Goal: Task Accomplishment & Management: Manage account settings

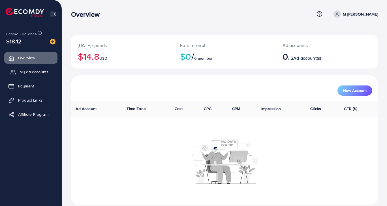
click at [37, 73] on span "My ad accounts" at bounding box center [34, 72] width 29 height 6
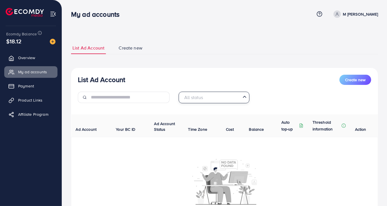
click at [206, 99] on input "Search for option" at bounding box center [210, 97] width 59 height 9
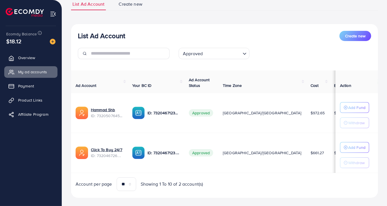
scroll to position [45, 0]
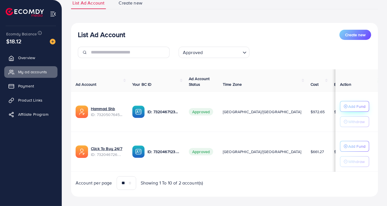
click at [350, 105] on p "Add Fund" at bounding box center [356, 106] width 17 height 7
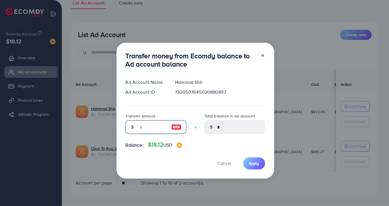
click at [142, 128] on input "number" at bounding box center [153, 127] width 28 height 14
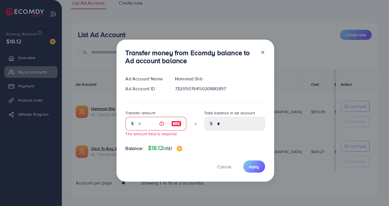
click at [173, 127] on img at bounding box center [176, 123] width 10 height 7
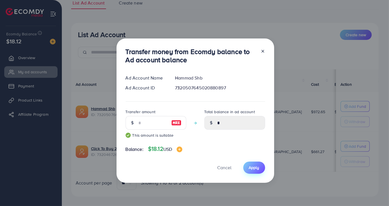
click at [249, 167] on span "Apply" at bounding box center [254, 168] width 10 height 6
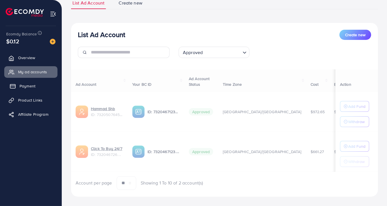
click at [34, 83] on span "Payment" at bounding box center [28, 86] width 16 height 6
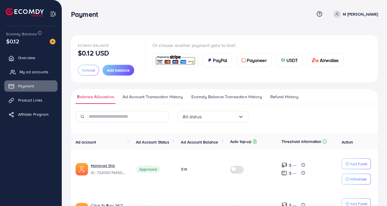
click at [43, 72] on span "My ad accounts" at bounding box center [34, 72] width 29 height 6
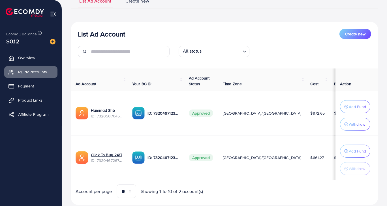
scroll to position [54, 0]
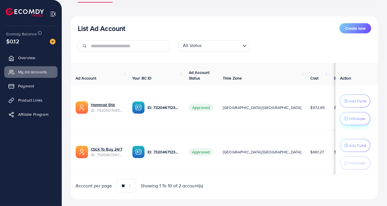
click at [349, 118] on p "Withdraw" at bounding box center [357, 118] width 16 height 7
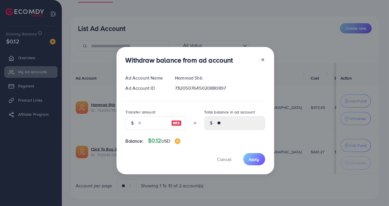
click at [178, 120] on img at bounding box center [176, 123] width 10 height 7
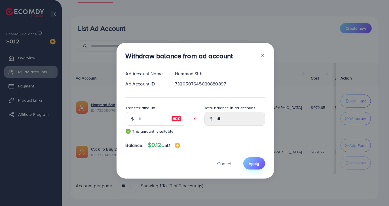
click at [258, 164] on span "Apply" at bounding box center [254, 164] width 10 height 6
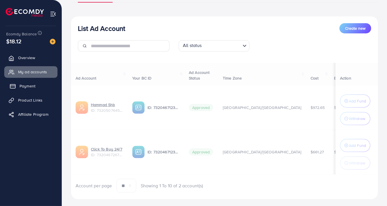
click at [32, 86] on span "Payment" at bounding box center [28, 86] width 16 height 6
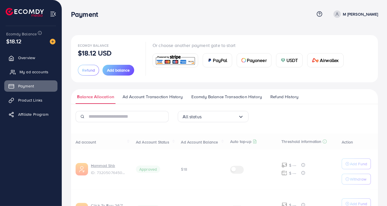
click at [42, 70] on span "My ad accounts" at bounding box center [34, 72] width 29 height 6
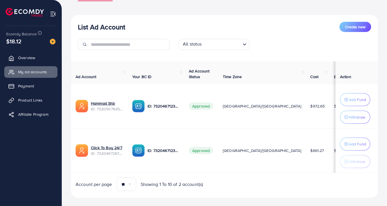
scroll to position [64, 0]
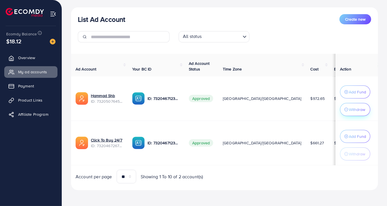
click at [354, 107] on p "Withdraw" at bounding box center [357, 109] width 16 height 7
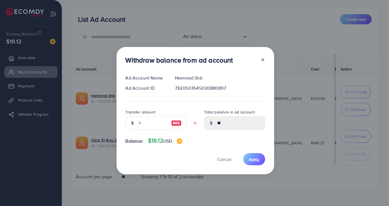
click at [176, 124] on img at bounding box center [176, 123] width 10 height 7
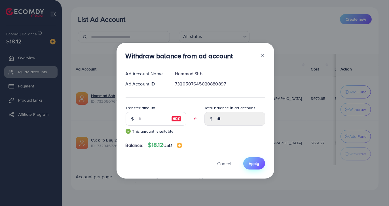
click at [251, 162] on span "Apply" at bounding box center [254, 164] width 10 height 6
click at [252, 164] on span "Apply" at bounding box center [254, 164] width 10 height 6
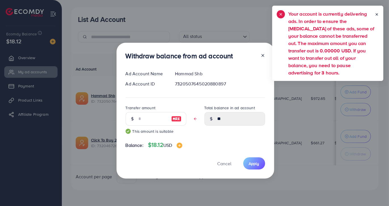
click at [261, 55] on line at bounding box center [262, 55] width 2 height 2
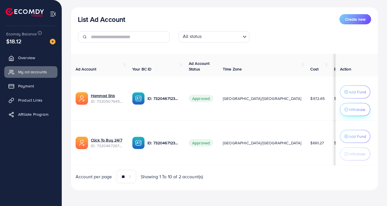
click at [355, 107] on p "Withdraw" at bounding box center [357, 109] width 16 height 7
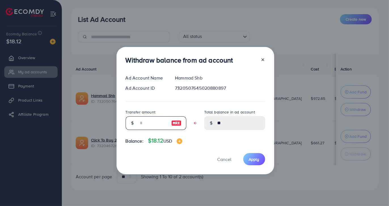
click at [153, 123] on input "text" at bounding box center [153, 123] width 28 height 14
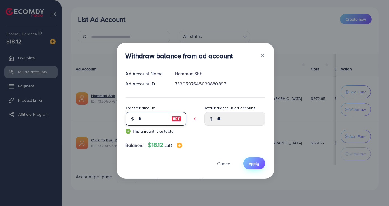
type input "*"
click at [256, 164] on span "Apply" at bounding box center [254, 164] width 10 height 6
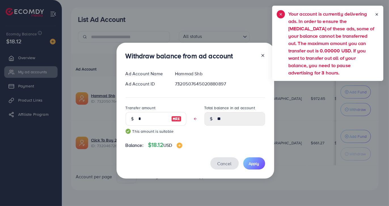
click at [227, 163] on span "Cancel" at bounding box center [224, 164] width 14 height 6
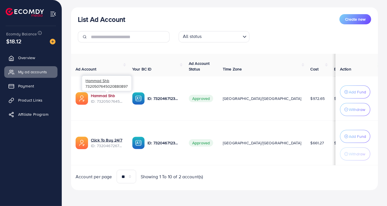
click at [98, 95] on link "Hammad Shb" at bounding box center [103, 96] width 24 height 6
